Goal: Task Accomplishment & Management: Use online tool/utility

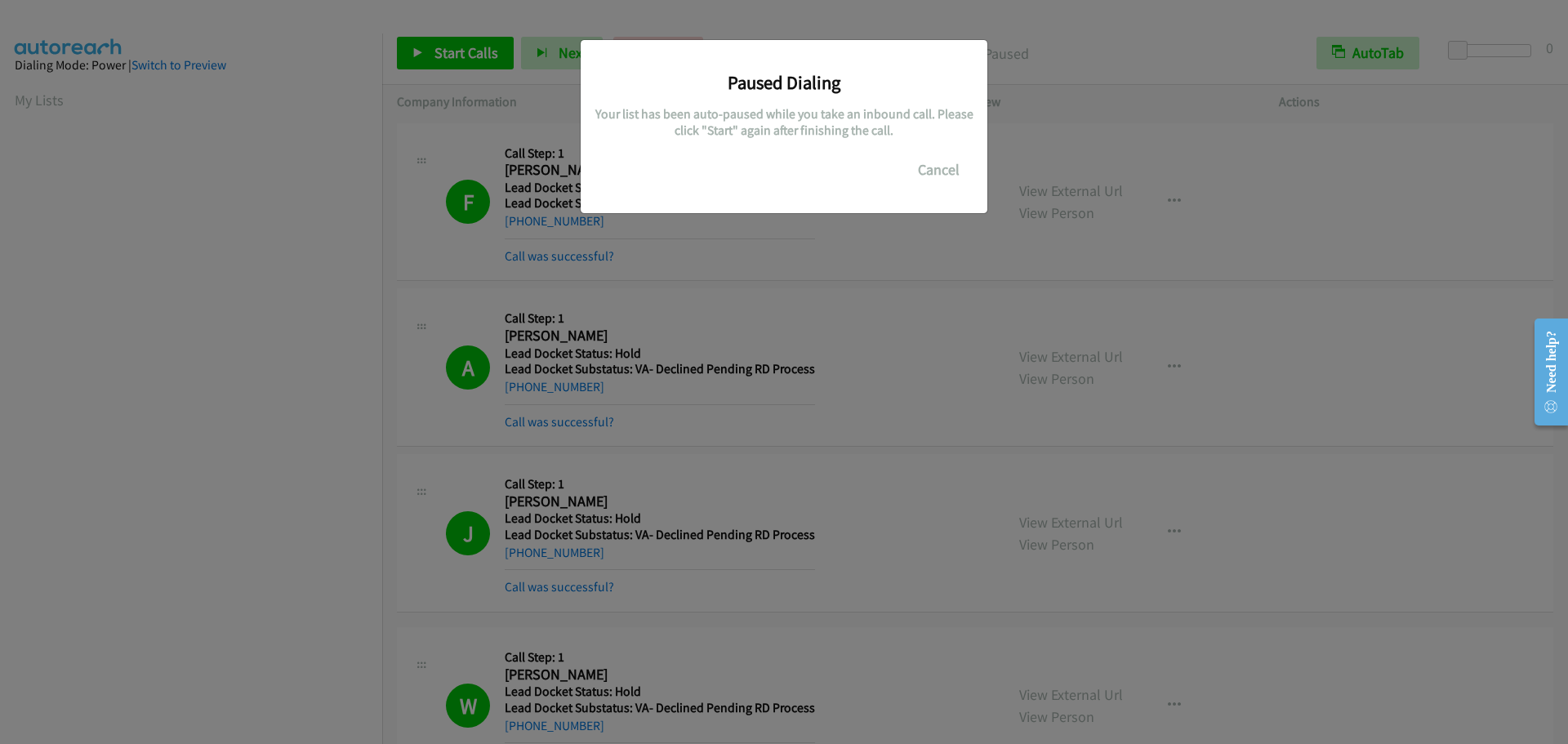
scroll to position [172, 0]
click at [927, 163] on button "Cancel" at bounding box center [939, 169] width 73 height 33
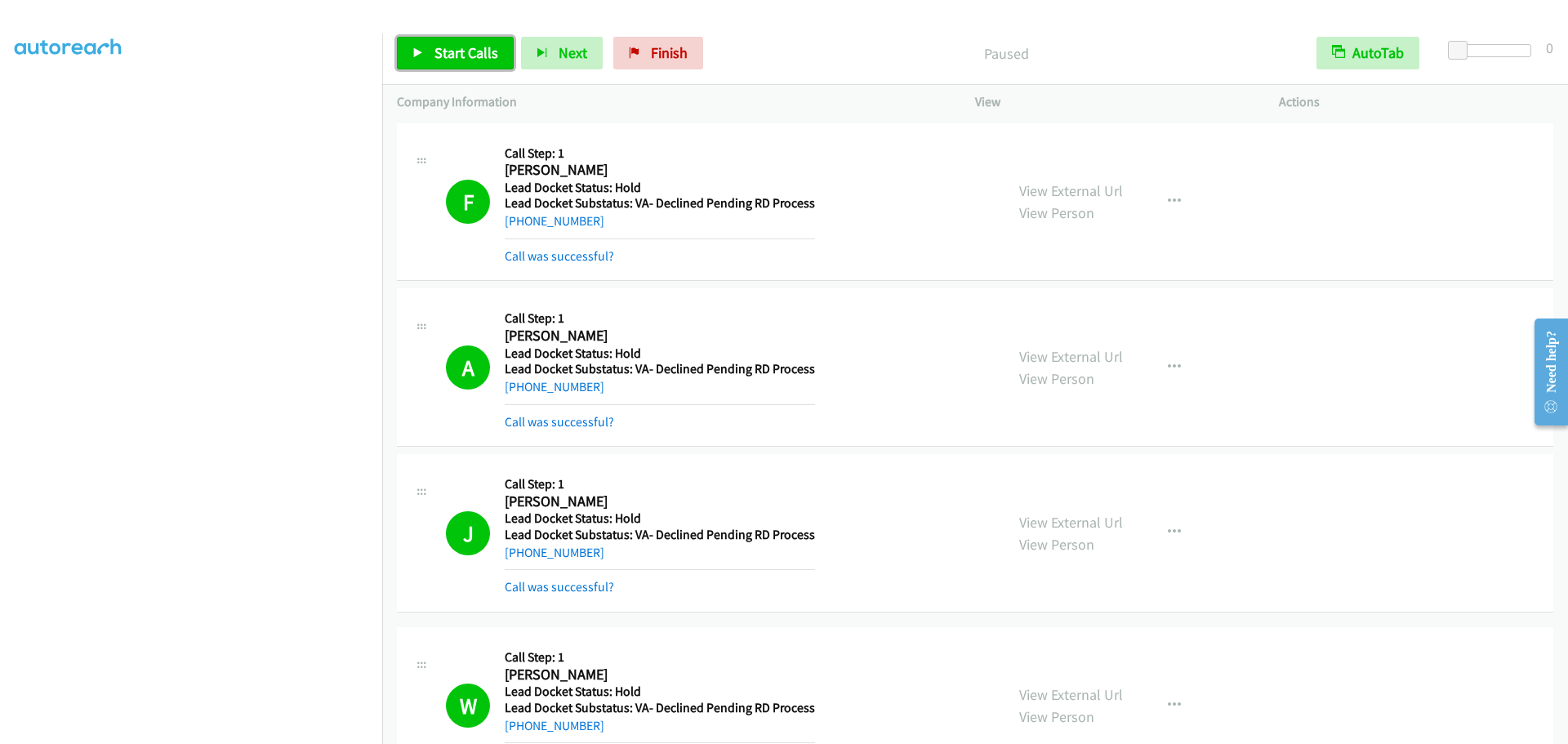
click at [462, 61] on span "Start Calls" at bounding box center [466, 53] width 63 height 19
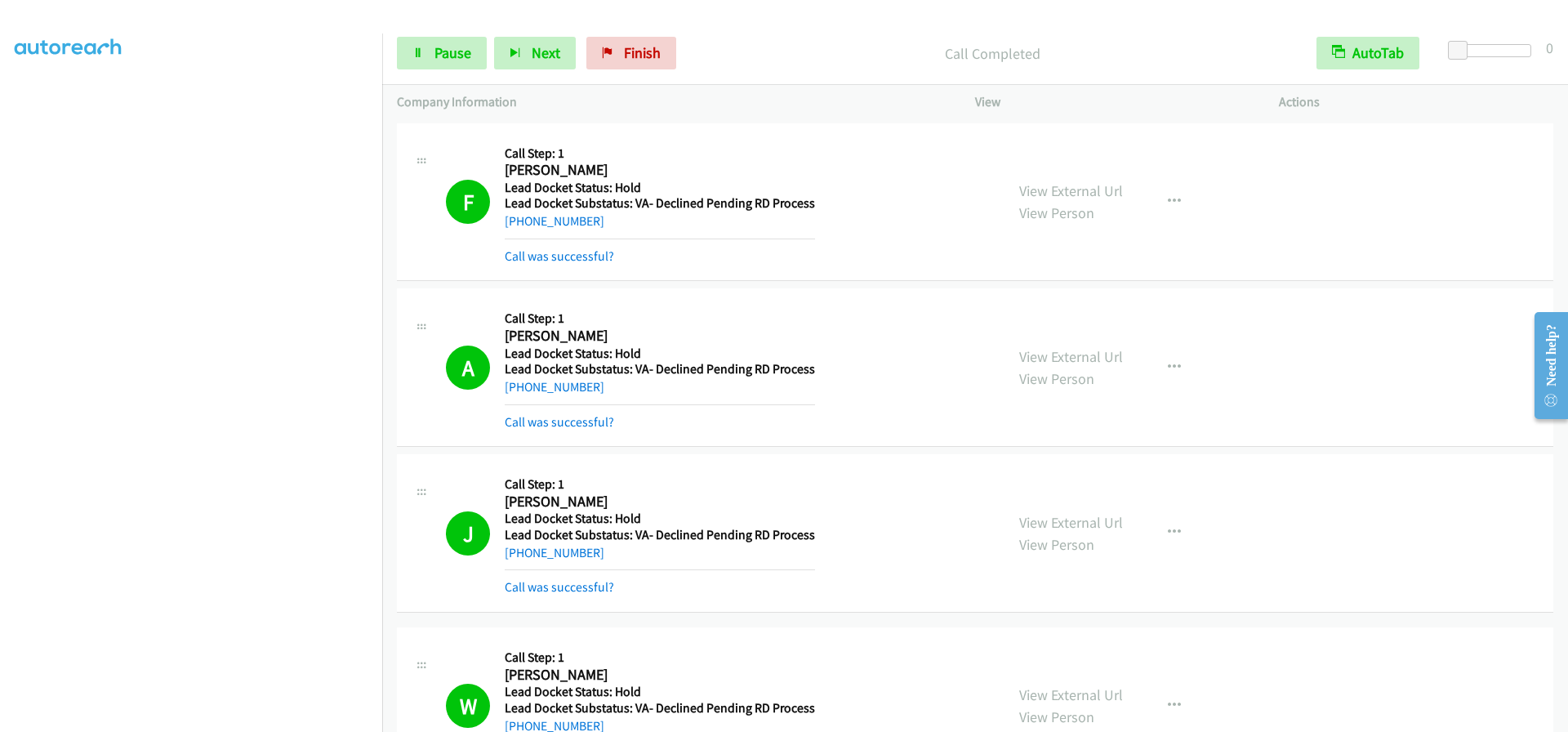
click at [1493, 45] on div at bounding box center [1493, 51] width 75 height 13
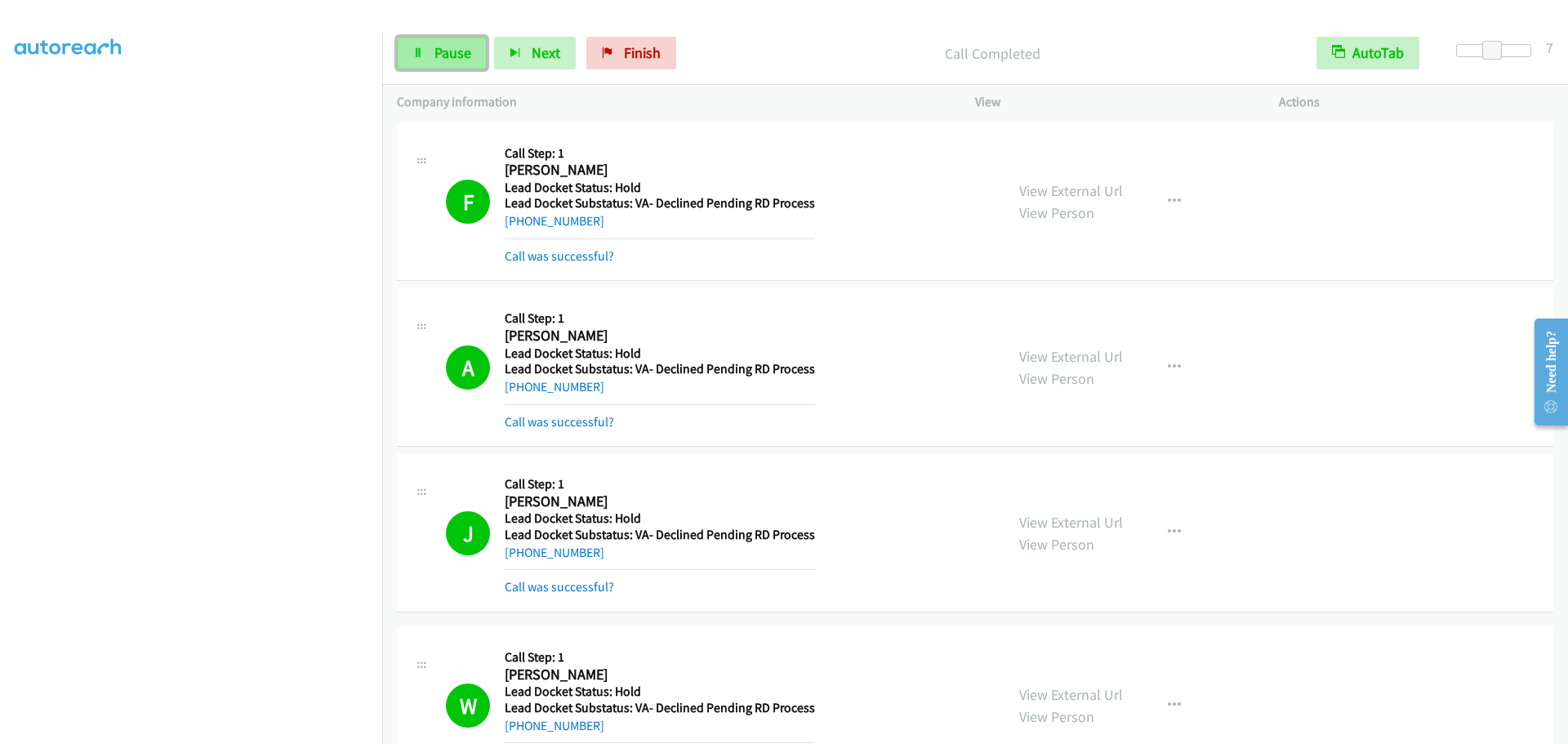
click at [435, 56] on span "Pause" at bounding box center [453, 53] width 37 height 19
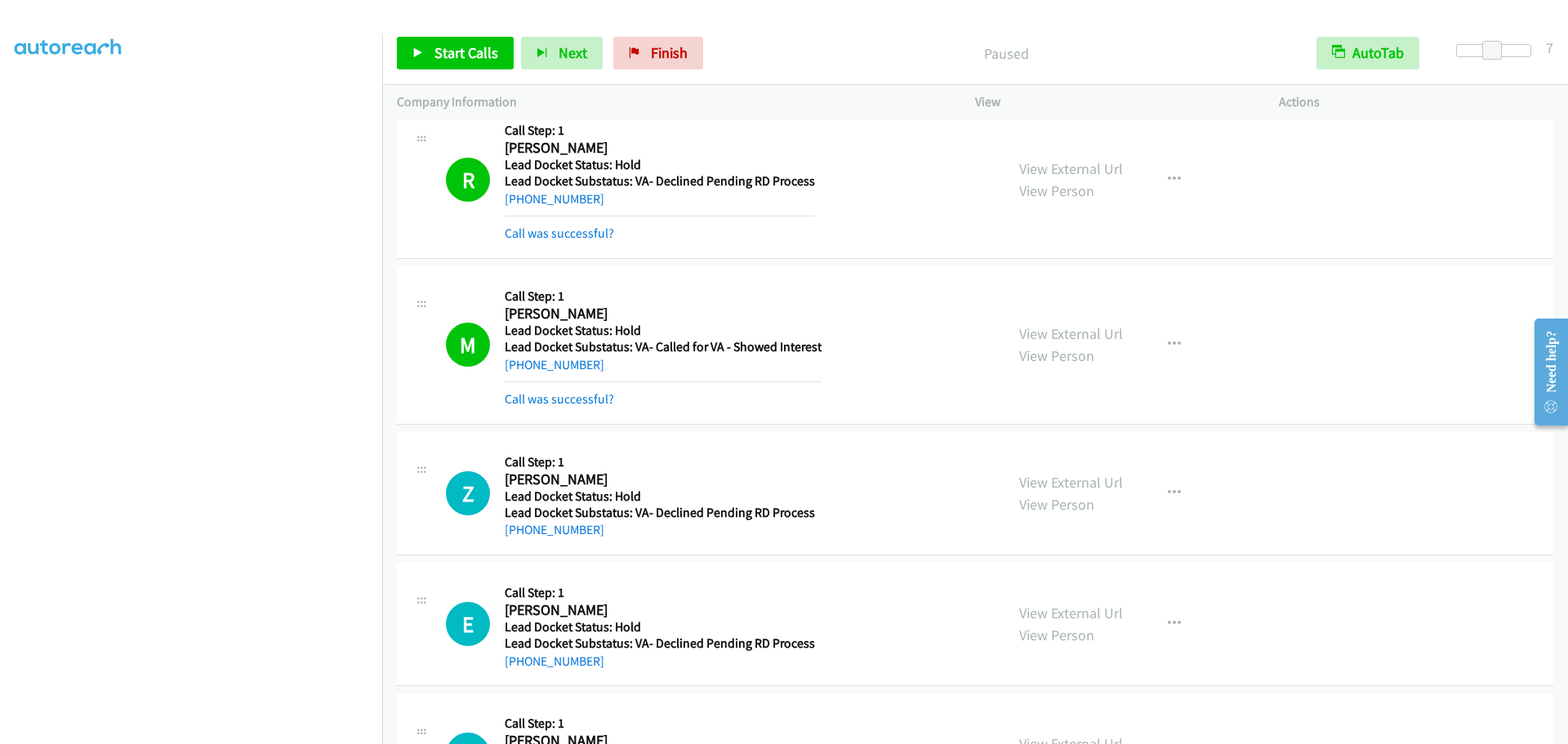
scroll to position [2412, 0]
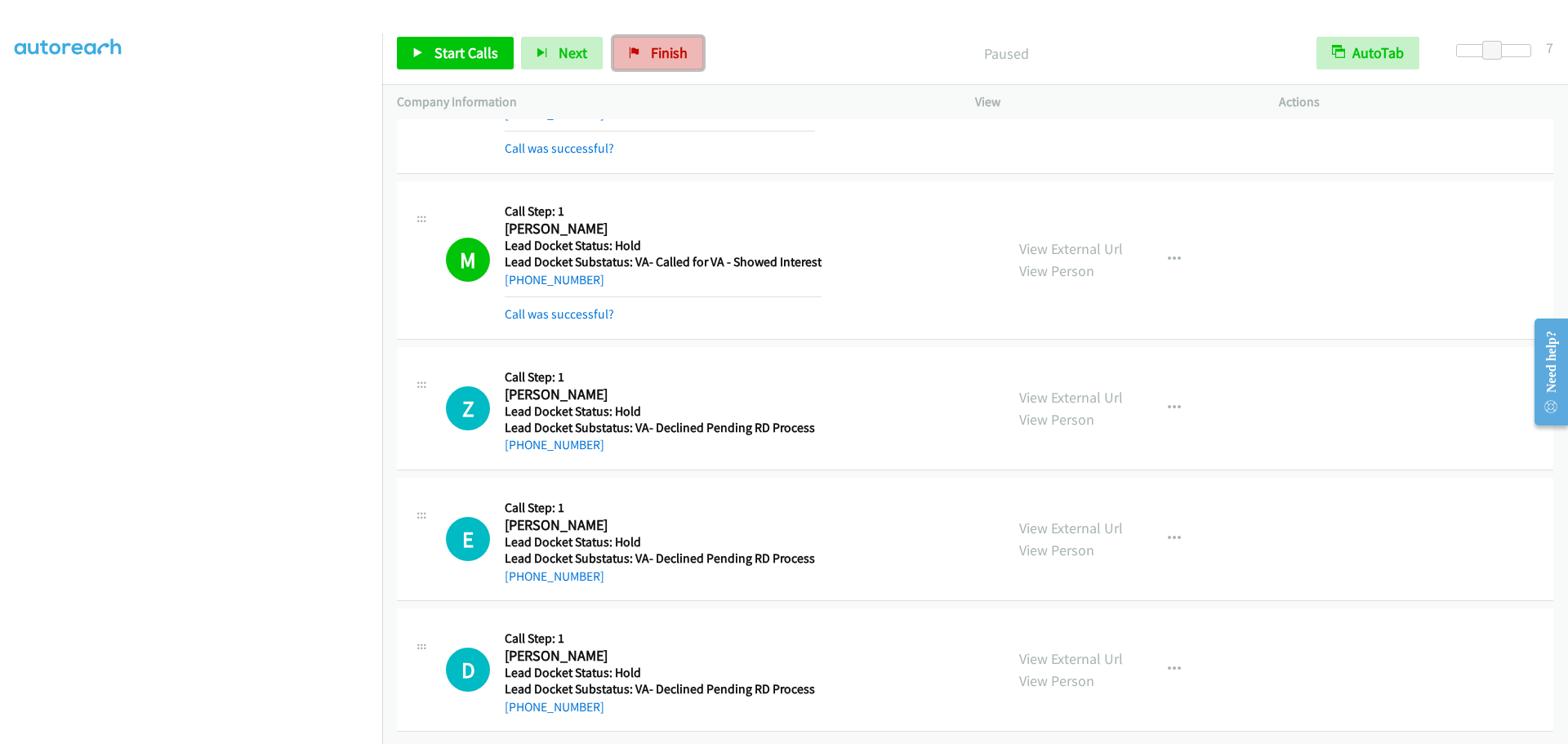
click at [669, 53] on span "Finish" at bounding box center [669, 53] width 37 height 19
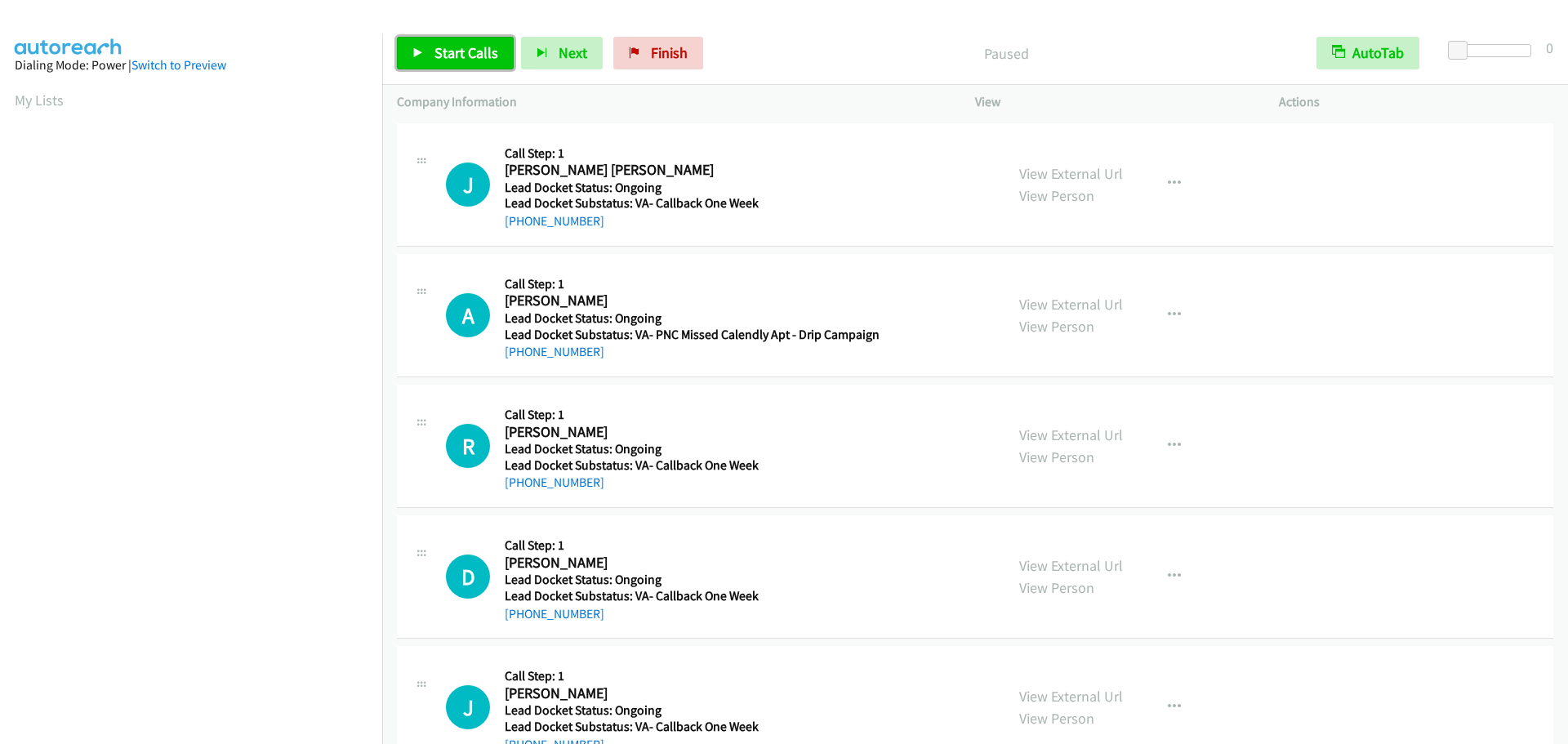
click at [469, 59] on span "Start Calls" at bounding box center [466, 53] width 63 height 19
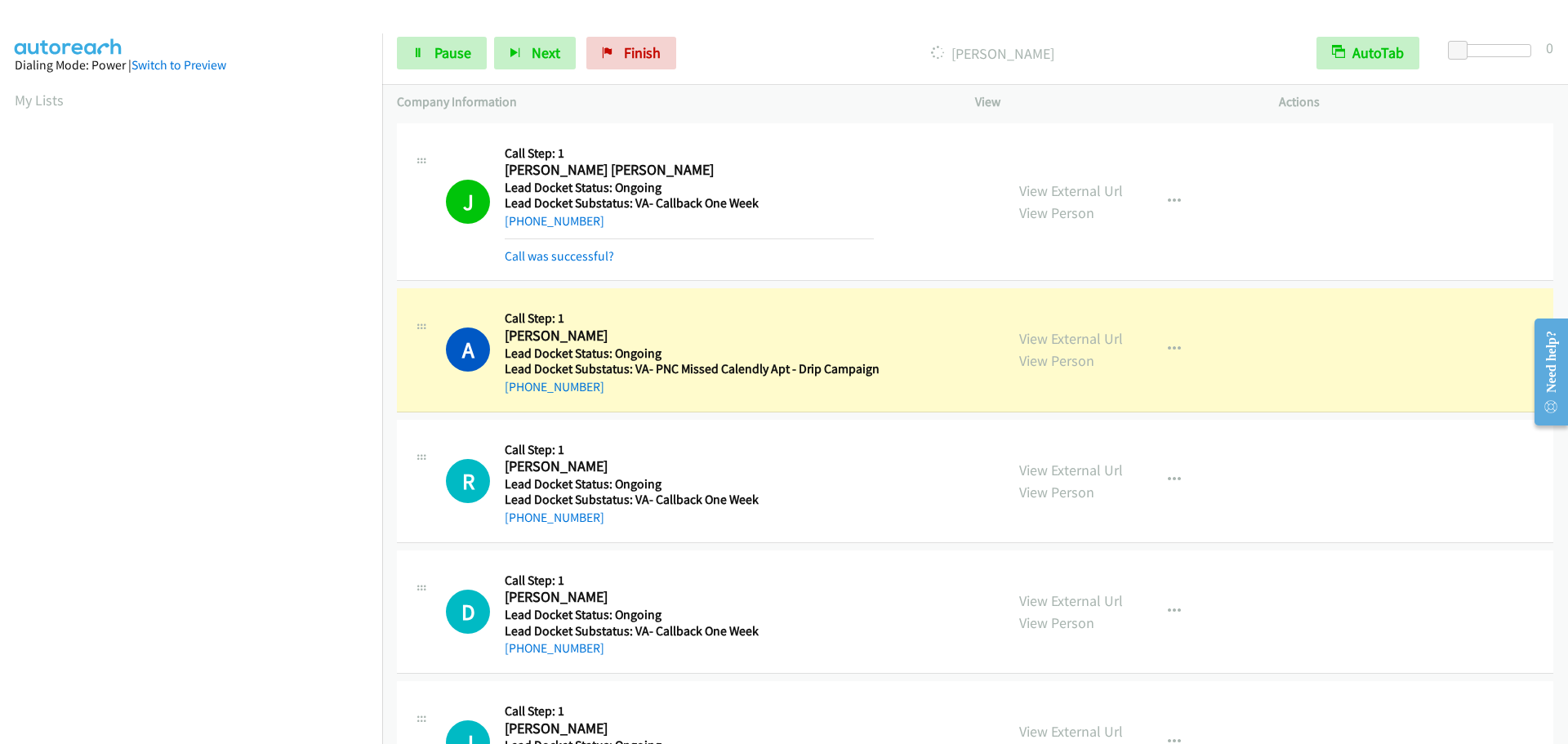
scroll to position [172, 0]
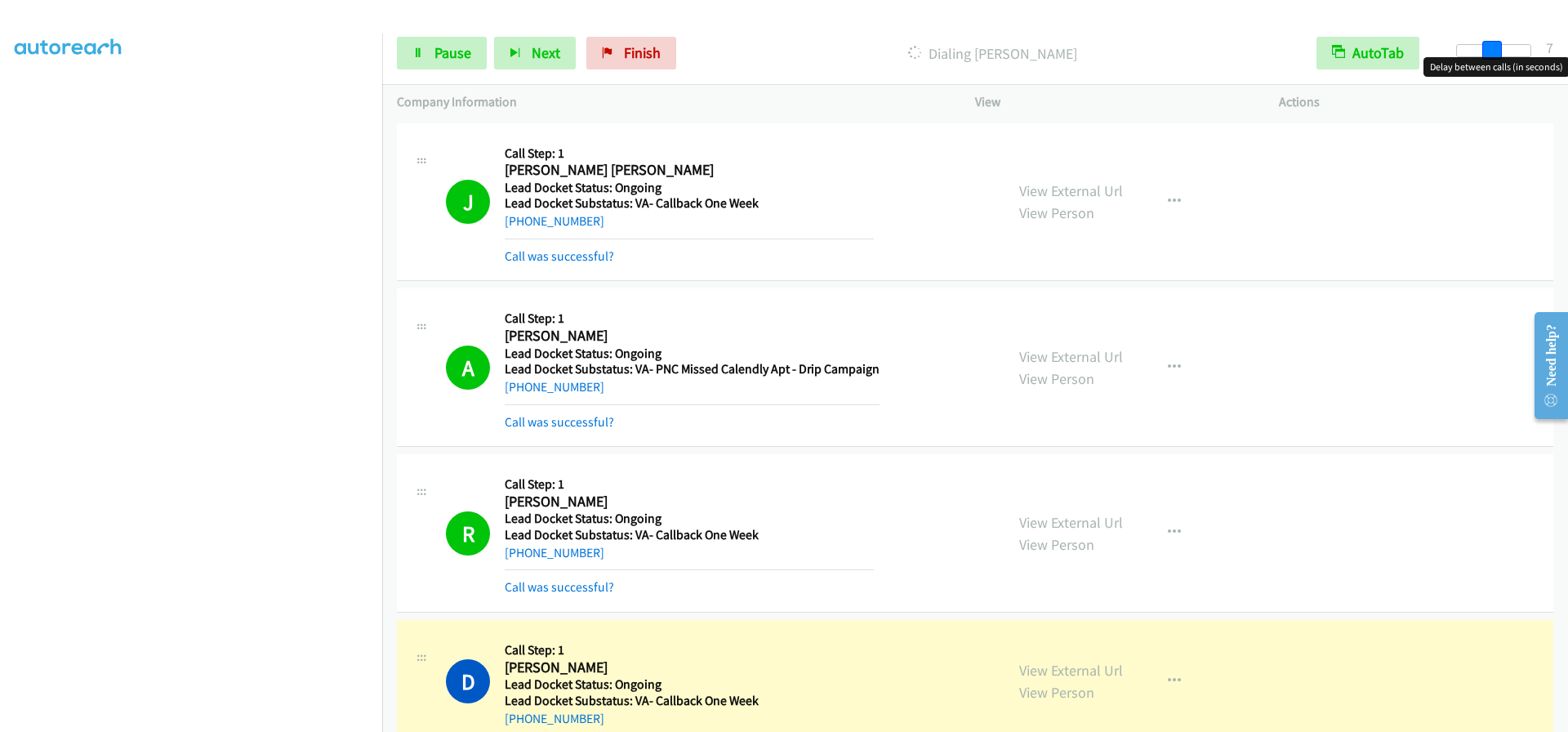
click at [1490, 56] on div at bounding box center [1493, 51] width 75 height 13
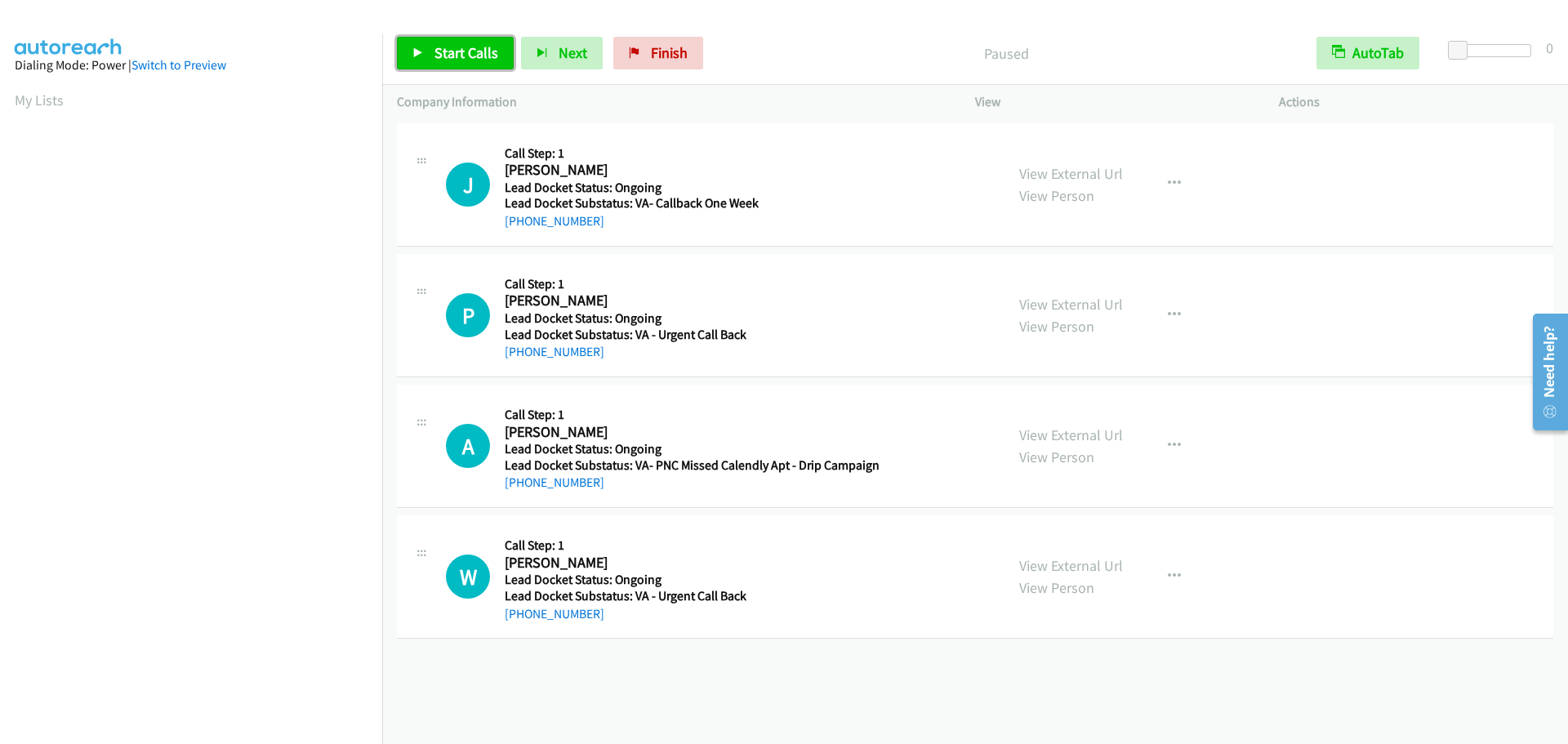
click at [442, 56] on span "Start Calls" at bounding box center [466, 53] width 63 height 19
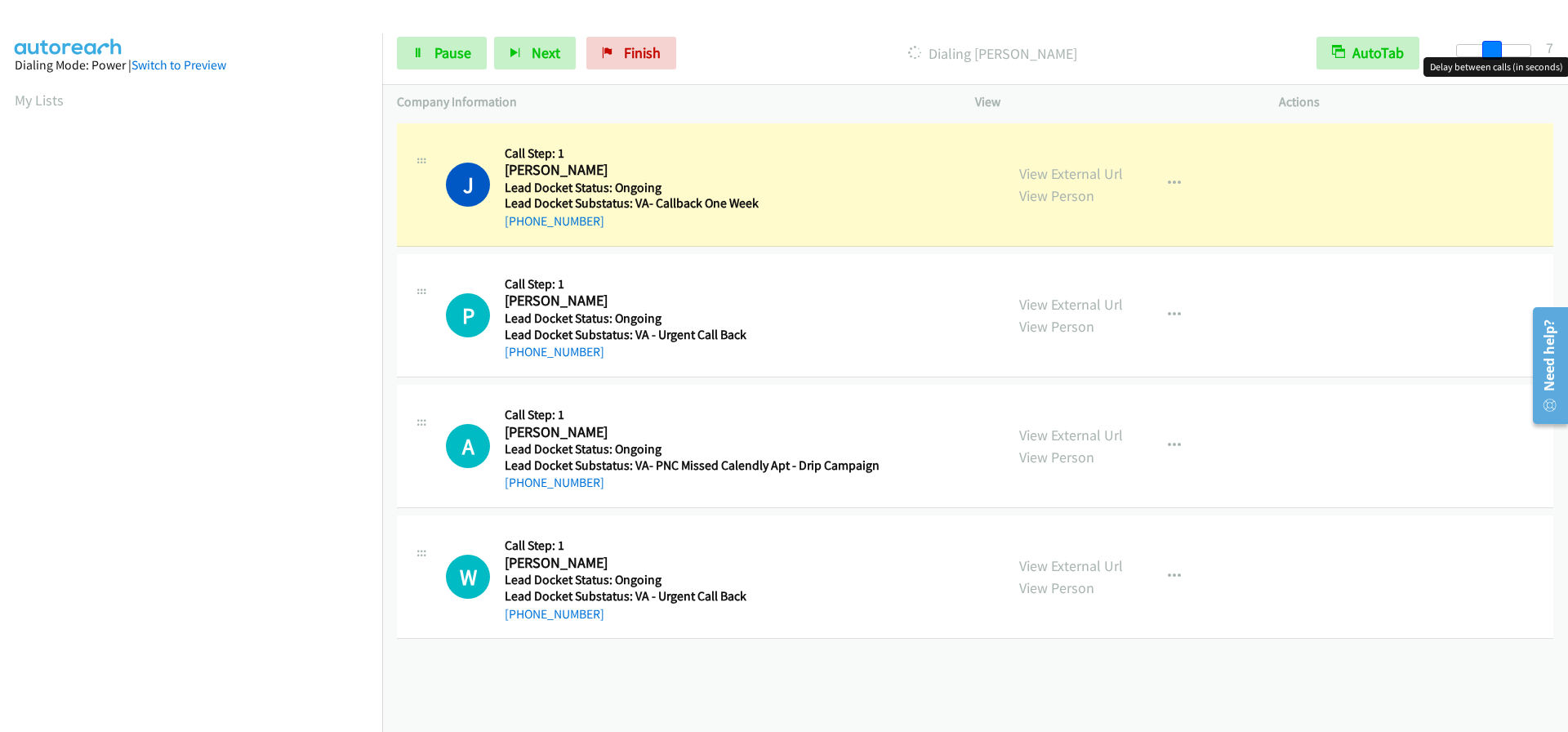
click at [1489, 54] on div at bounding box center [1493, 51] width 75 height 13
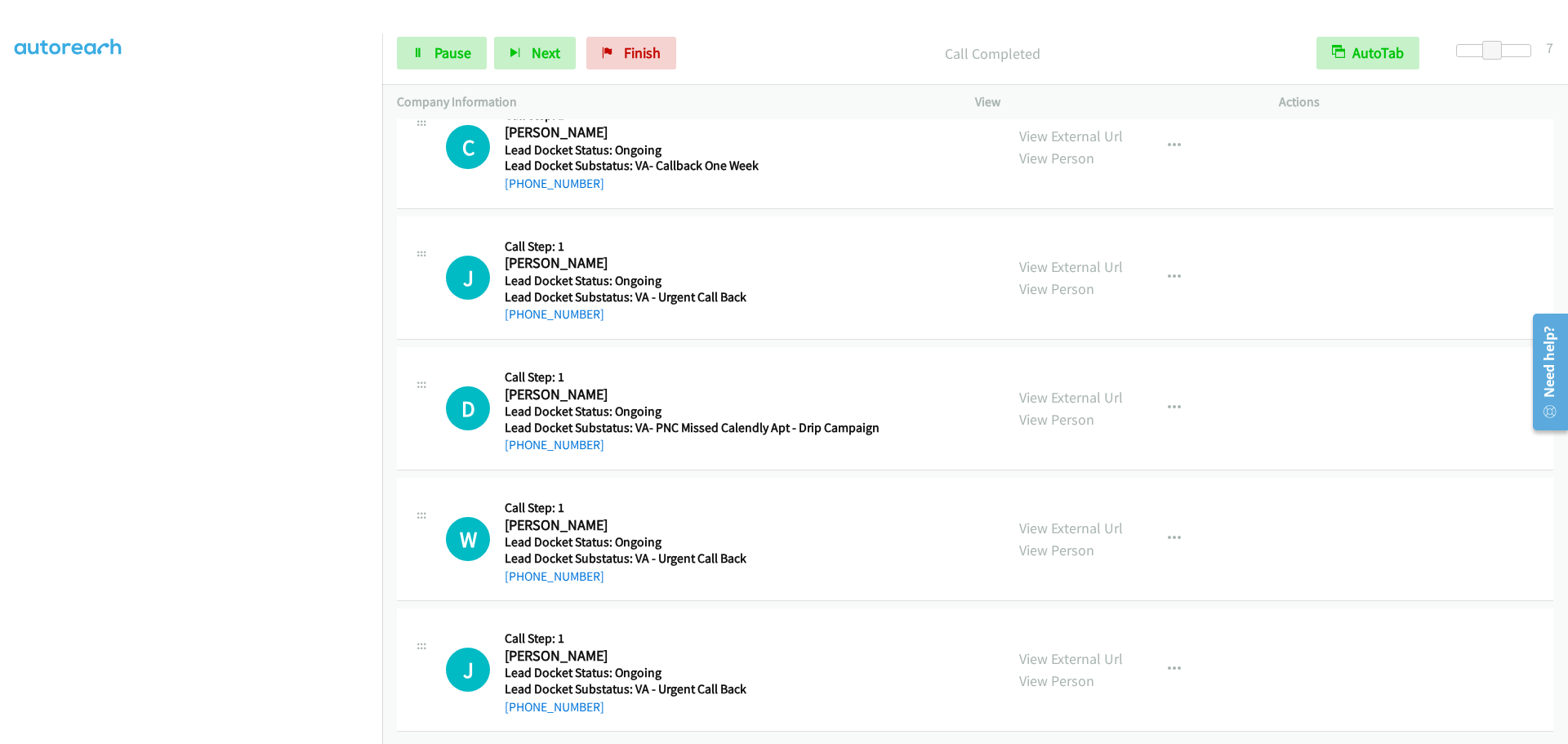
scroll to position [1546, 0]
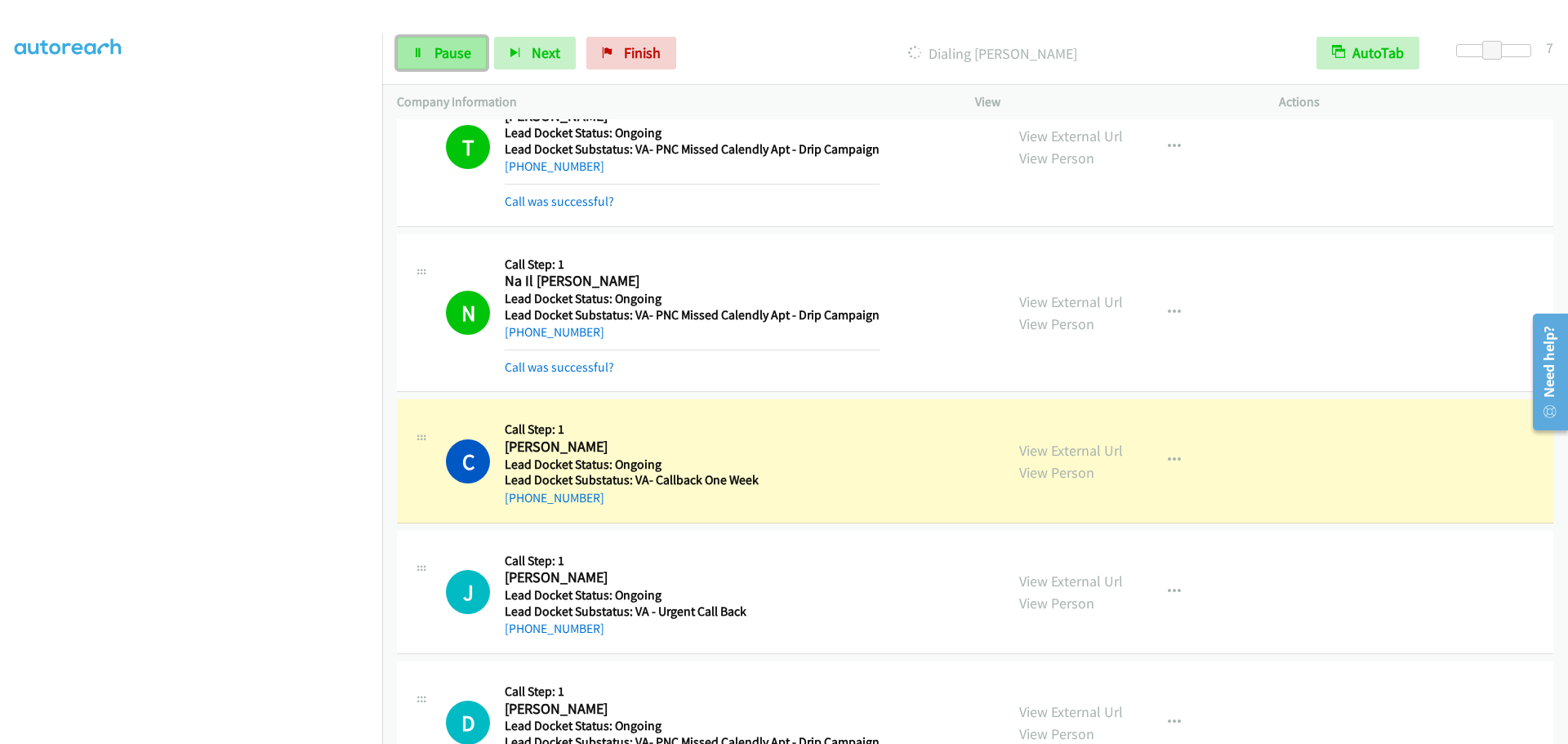
click at [437, 55] on span "Pause" at bounding box center [453, 53] width 37 height 19
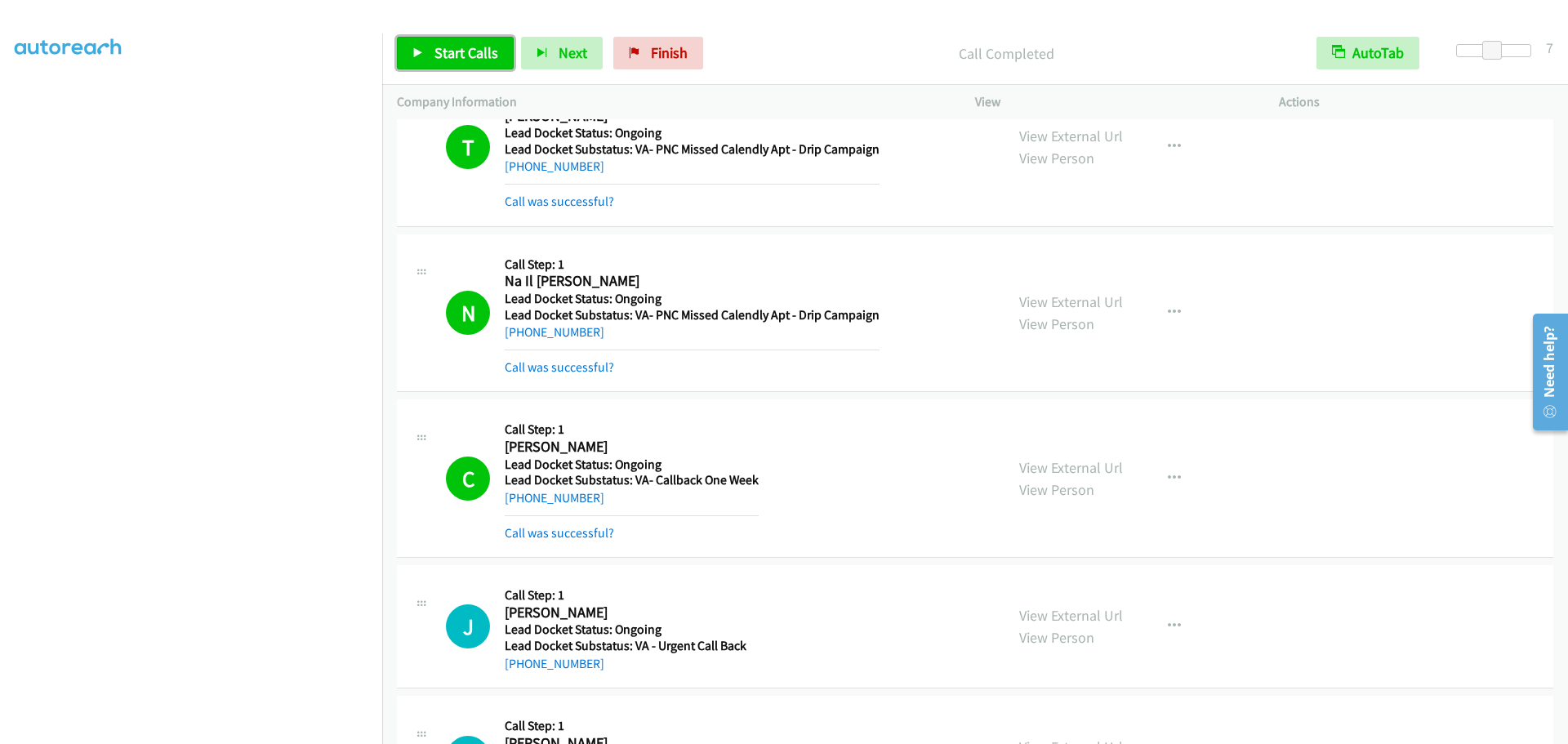
click at [456, 51] on span "Start Calls" at bounding box center [466, 53] width 63 height 19
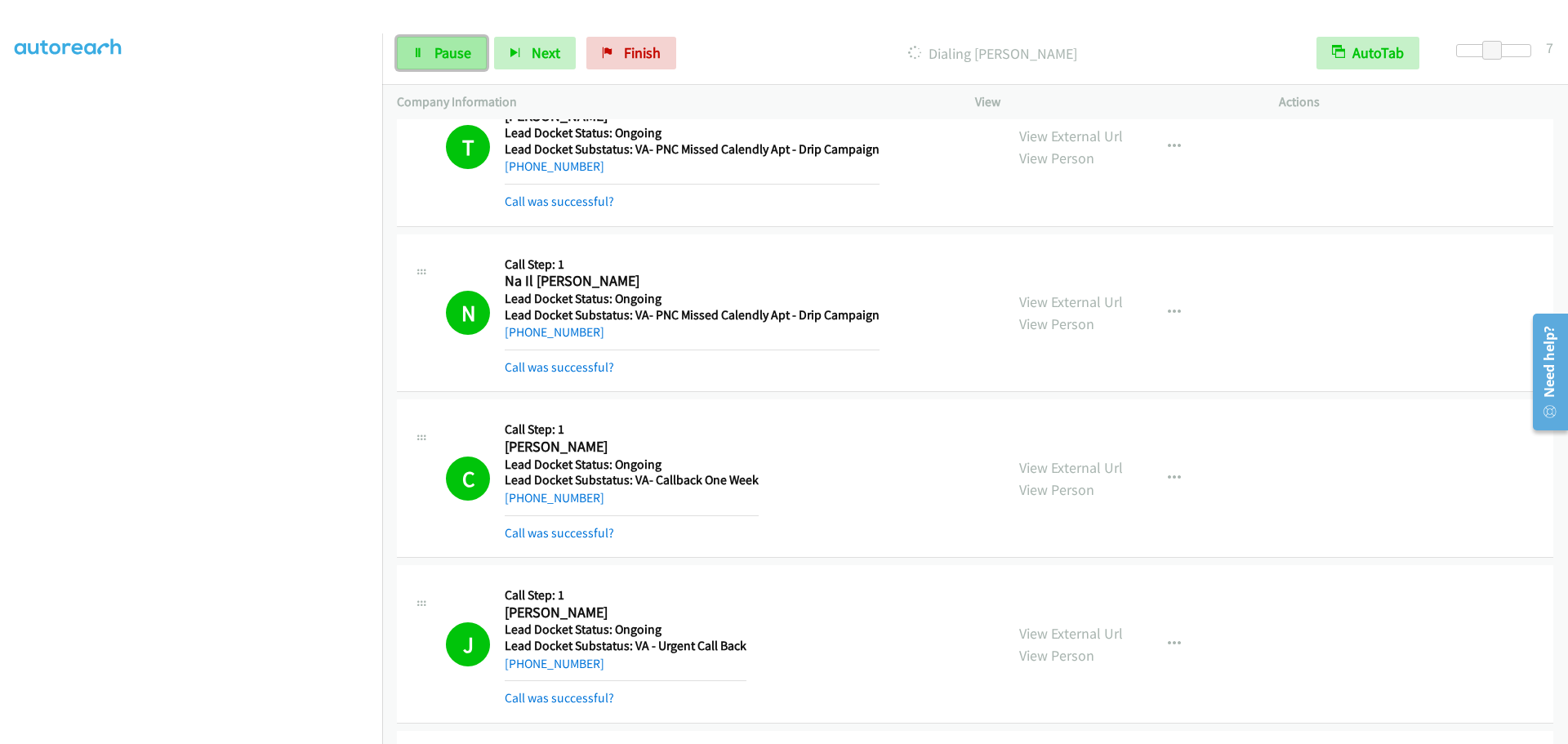
click at [421, 51] on icon at bounding box center [418, 54] width 11 height 11
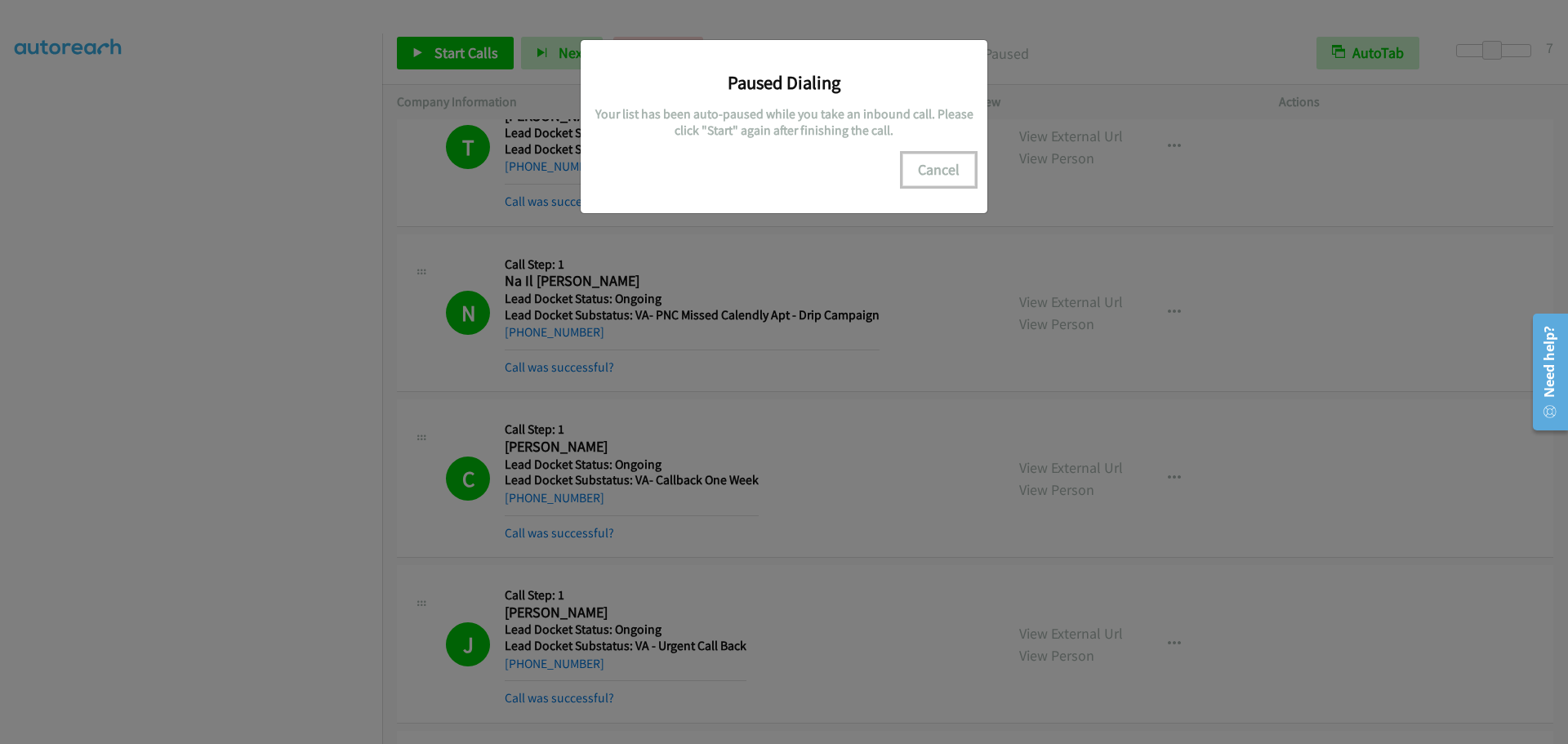
click at [943, 165] on button "Cancel" at bounding box center [939, 169] width 73 height 33
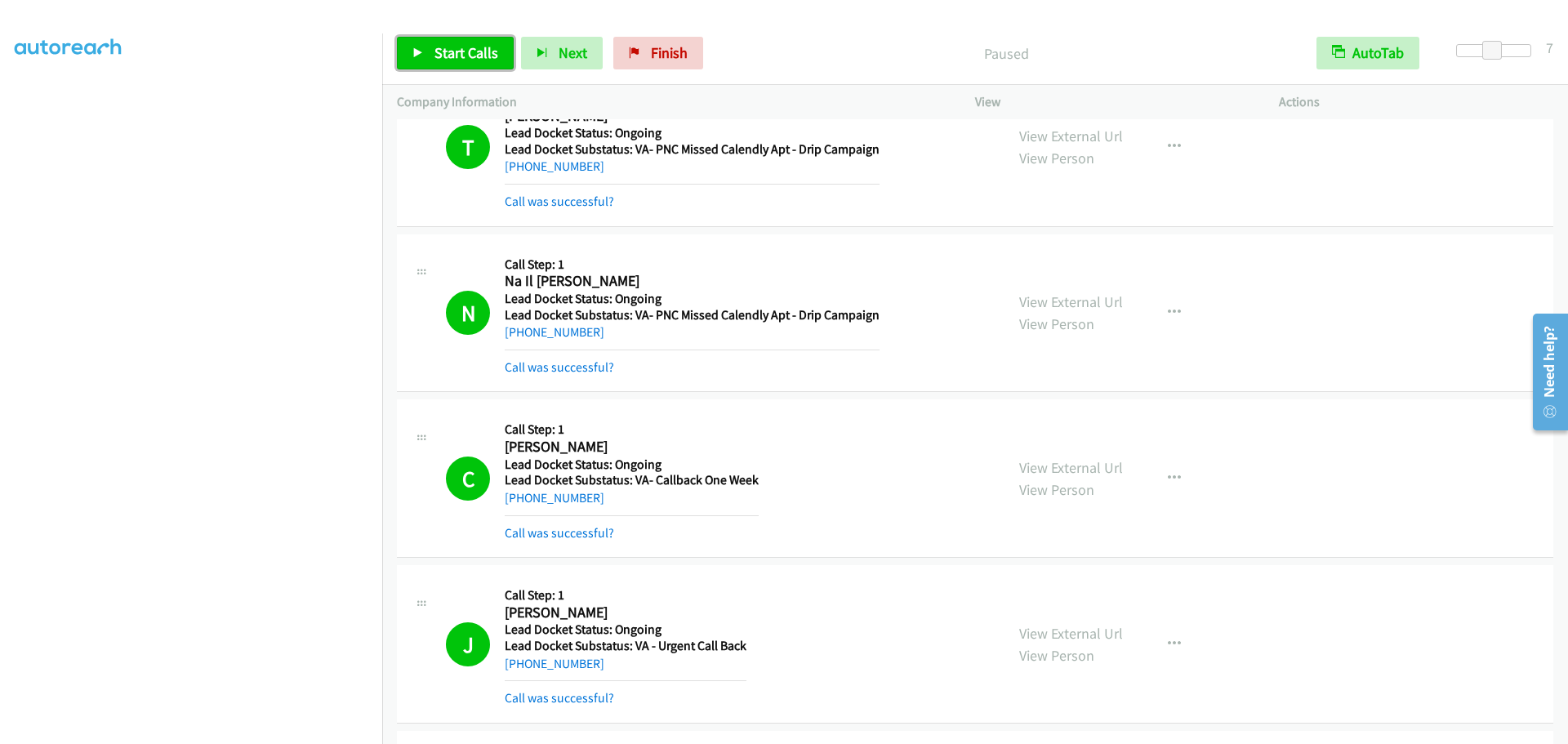
click at [435, 52] on span "Start Calls" at bounding box center [466, 53] width 63 height 19
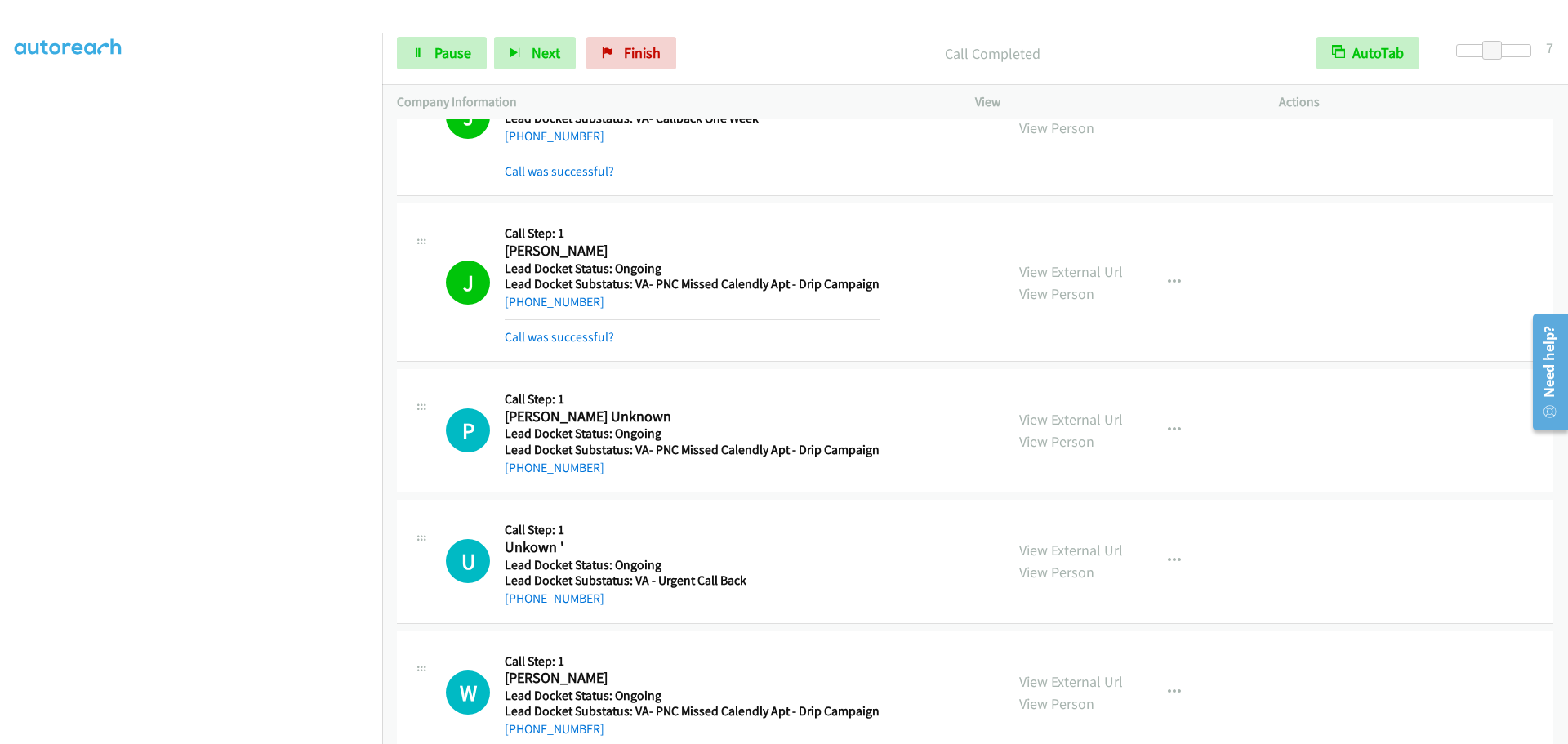
scroll to position [3598, 0]
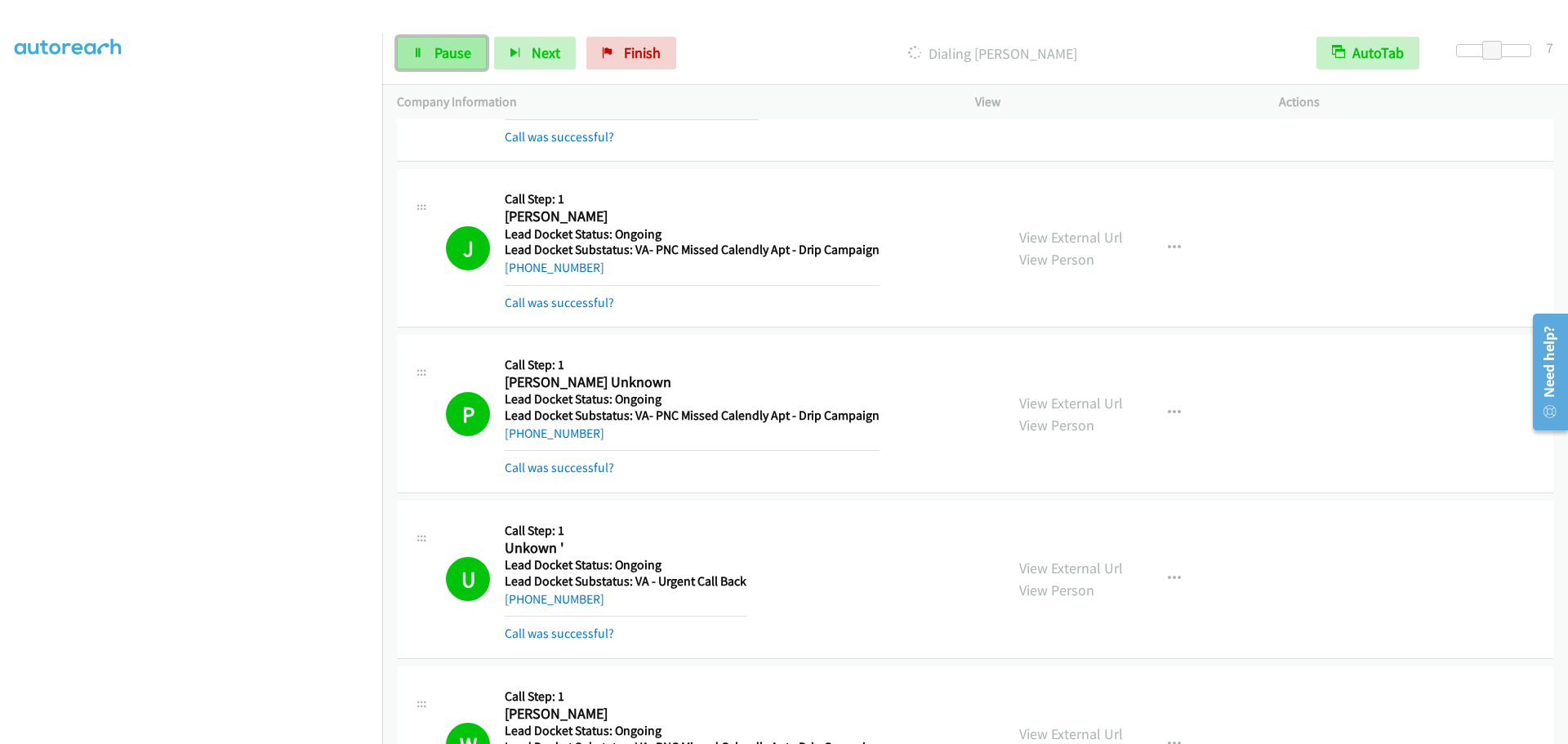
click at [439, 61] on span "Pause" at bounding box center [453, 53] width 37 height 19
click at [411, 48] on link "Start Calls" at bounding box center [456, 53] width 117 height 33
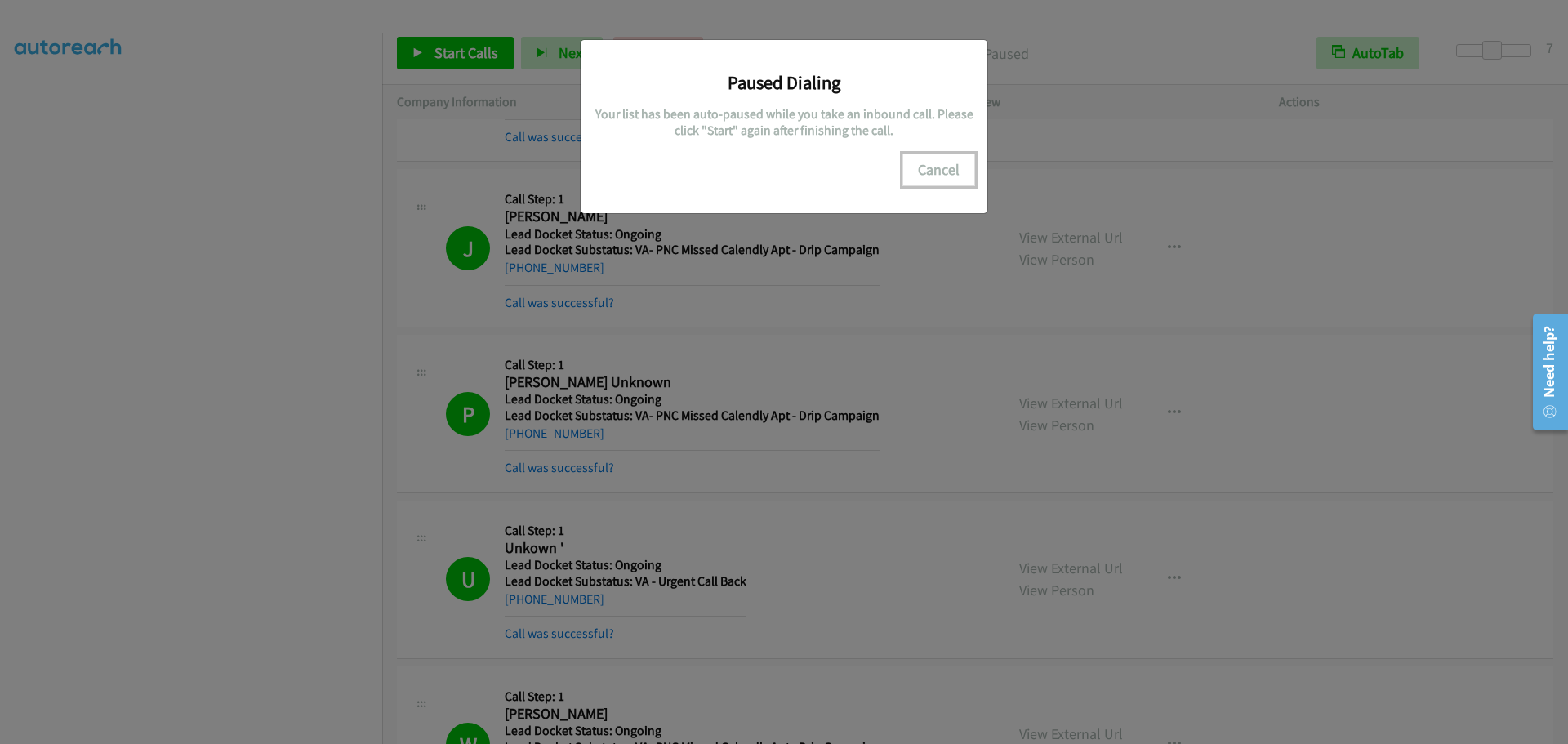
click at [934, 165] on button "Cancel" at bounding box center [939, 169] width 73 height 33
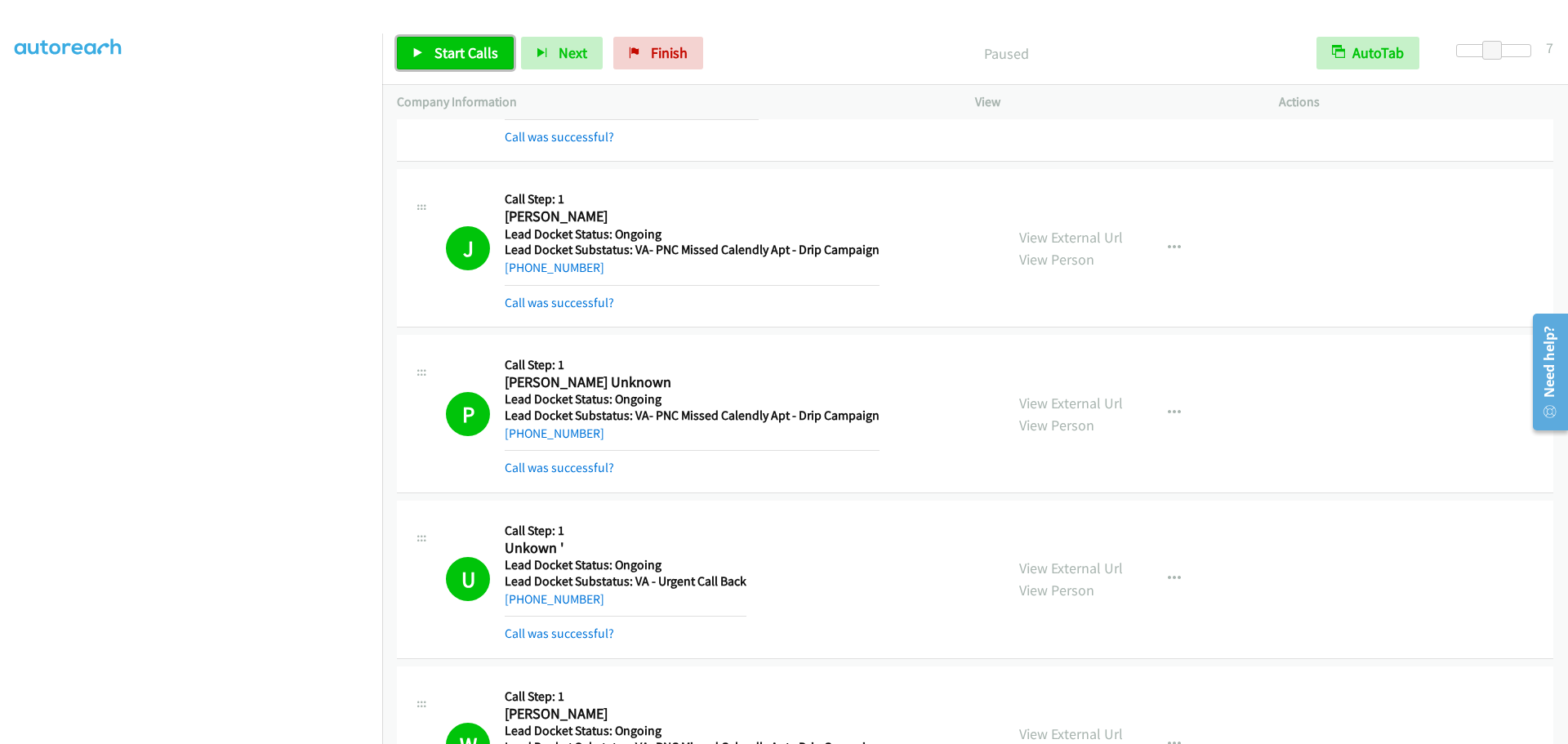
click at [441, 63] on link "Start Calls" at bounding box center [456, 53] width 117 height 33
click at [457, 59] on span "Pause" at bounding box center [453, 53] width 37 height 19
click at [427, 51] on link "Start Calls" at bounding box center [456, 53] width 117 height 33
click at [457, 56] on span "Pause" at bounding box center [453, 53] width 37 height 19
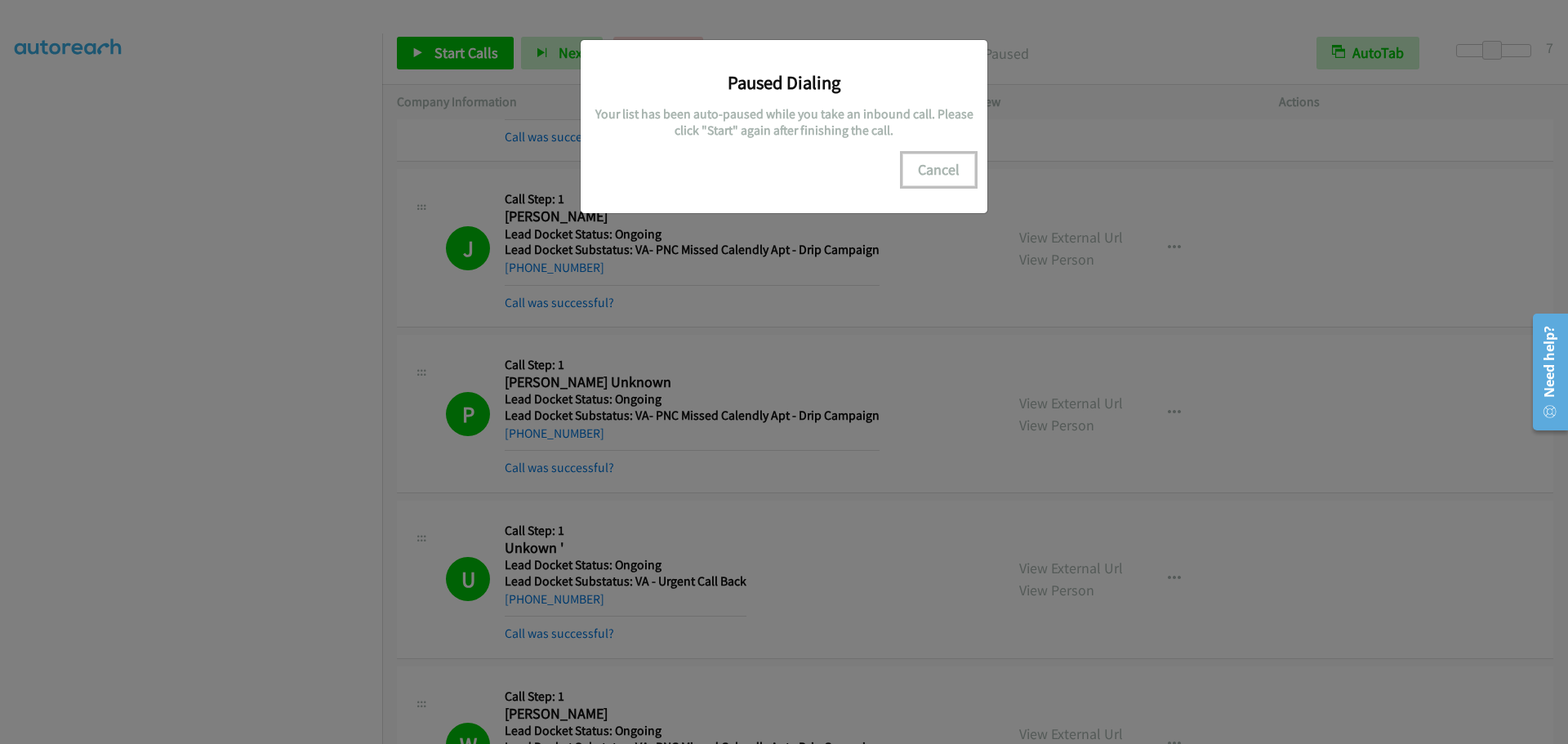
click at [931, 165] on button "Cancel" at bounding box center [939, 169] width 73 height 33
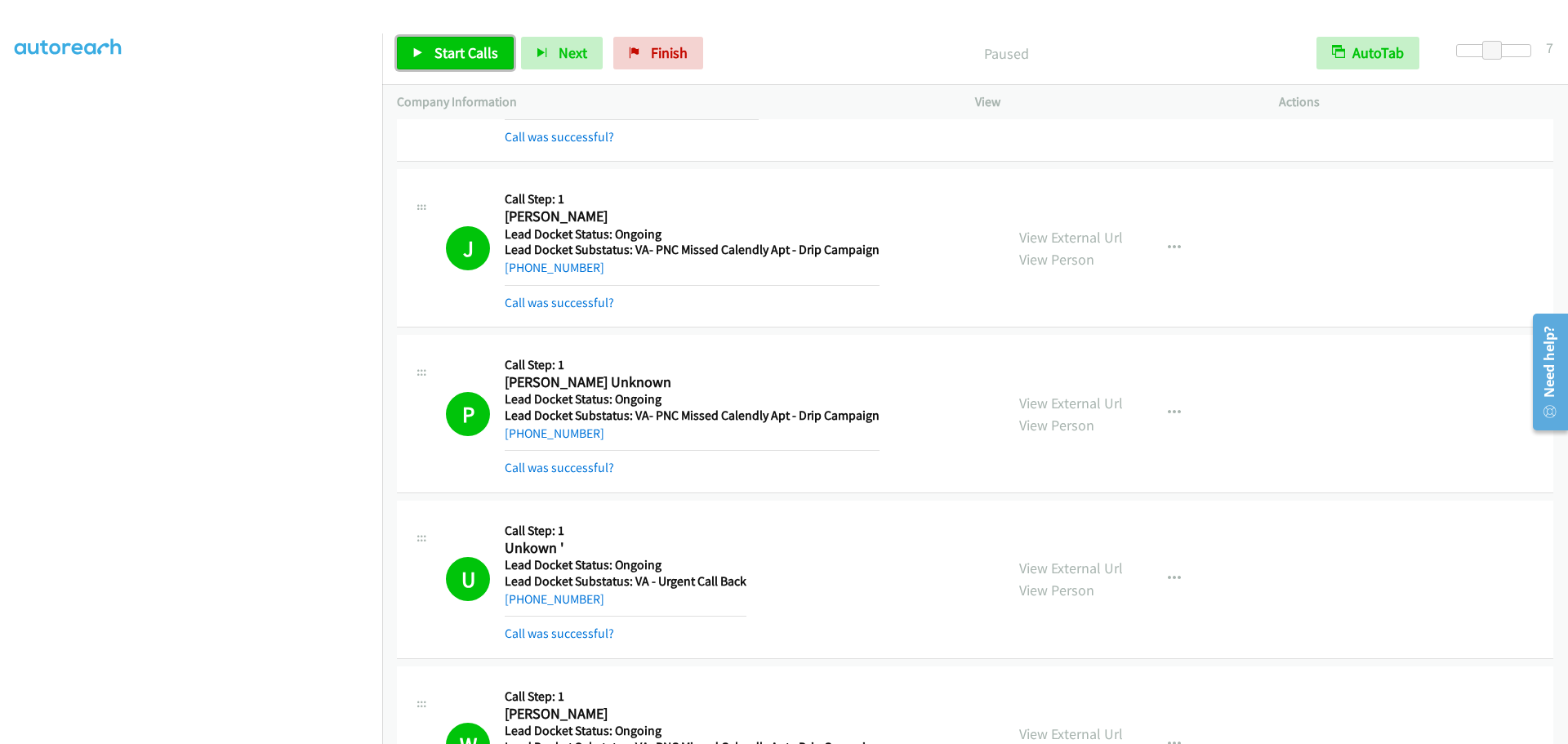
click at [420, 54] on icon at bounding box center [418, 54] width 11 height 11
click at [466, 65] on link "Pause" at bounding box center [441, 53] width 90 height 33
